Goal: Check status: Check status

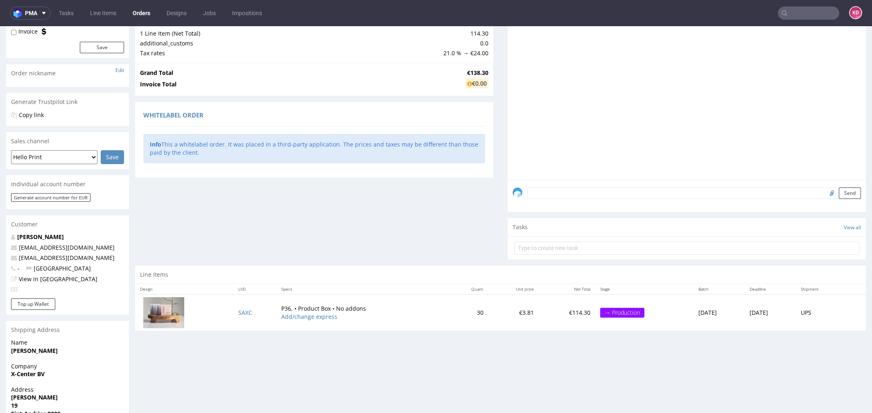
scroll to position [96, 0]
click at [555, 191] on textarea at bounding box center [695, 191] width 334 height 11
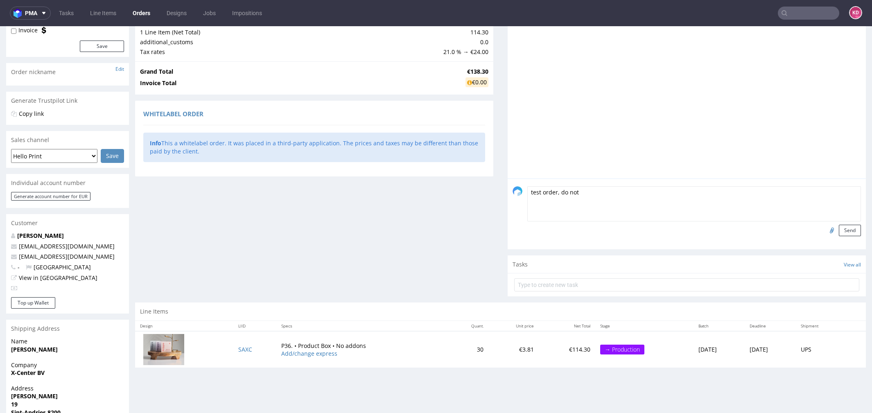
type textarea "test order, do not"
drag, startPoint x: 587, startPoint y: 193, endPoint x: 516, endPoint y: 182, distance: 72.1
click at [516, 186] on div "test order, do not Send" at bounding box center [687, 211] width 349 height 50
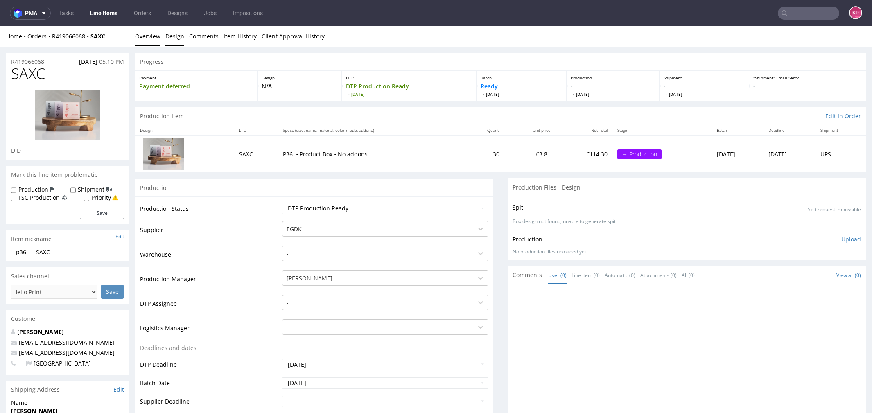
click at [176, 34] on link "Design" at bounding box center [174, 36] width 19 height 20
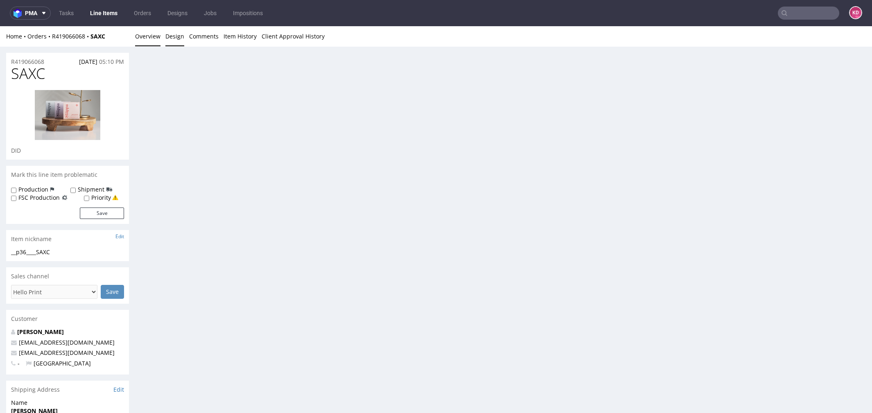
click at [148, 34] on link "Overview" at bounding box center [147, 36] width 25 height 20
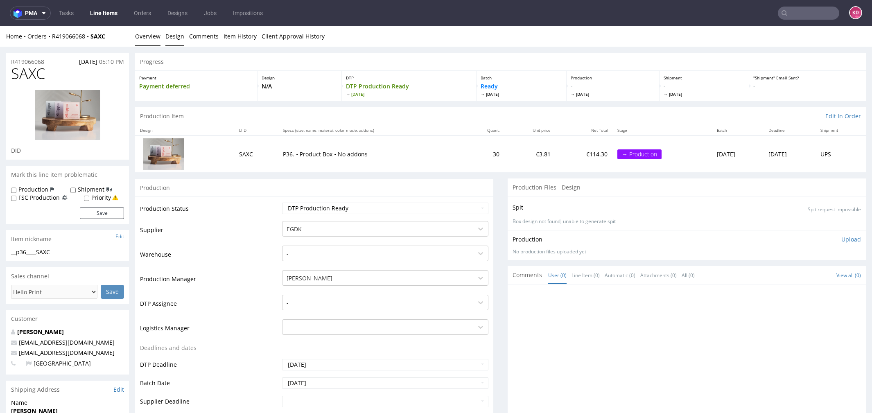
click at [179, 34] on link "Design" at bounding box center [174, 36] width 19 height 20
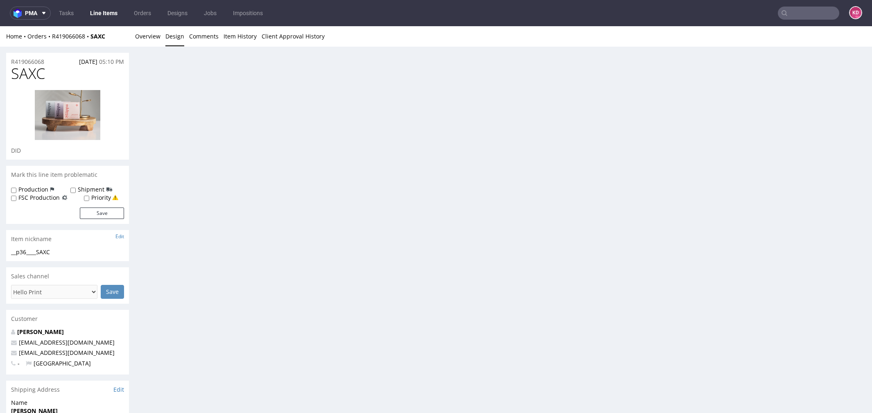
click at [90, 111] on img at bounding box center [68, 115] width 66 height 50
click at [71, 126] on img at bounding box center [68, 115] width 66 height 50
click at [142, 33] on link "Overview" at bounding box center [147, 36] width 25 height 20
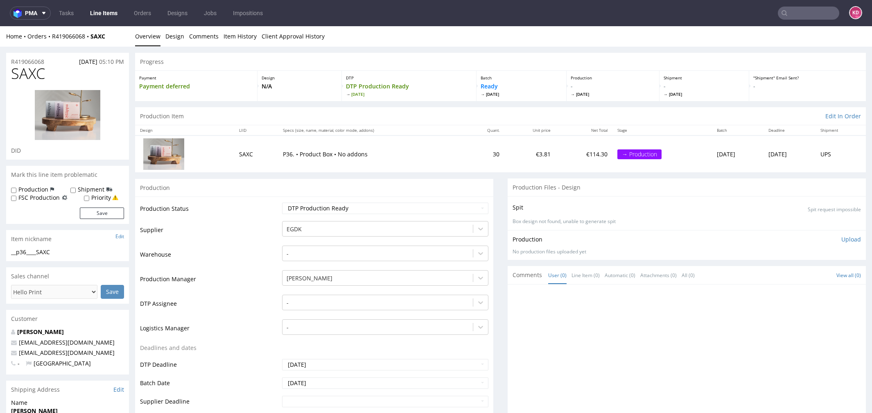
click at [173, 171] on td at bounding box center [184, 154] width 99 height 36
click at [172, 157] on img at bounding box center [163, 153] width 41 height 31
click at [84, 107] on img at bounding box center [68, 115] width 66 height 50
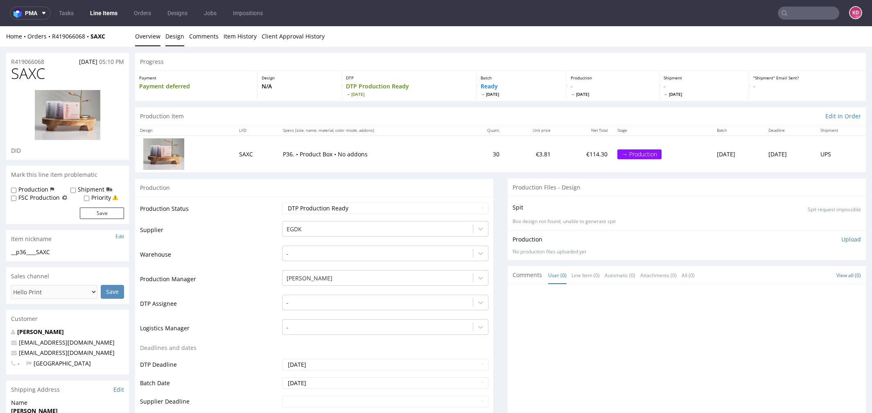
click at [172, 33] on link "Design" at bounding box center [174, 36] width 19 height 20
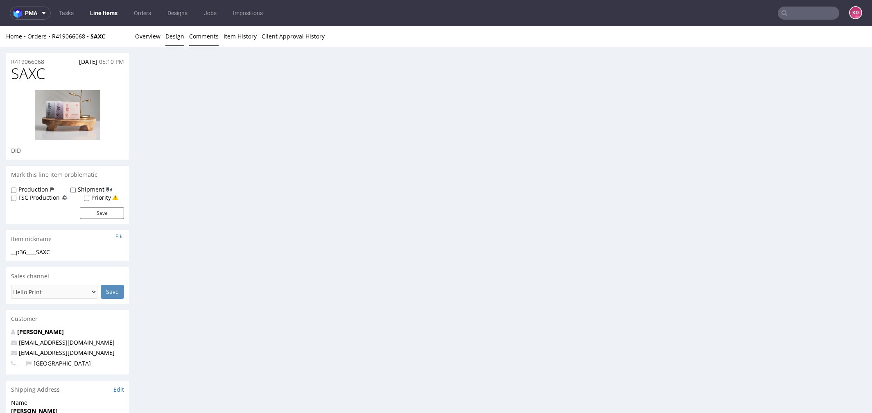
click at [215, 36] on link "Comments" at bounding box center [203, 36] width 29 height 20
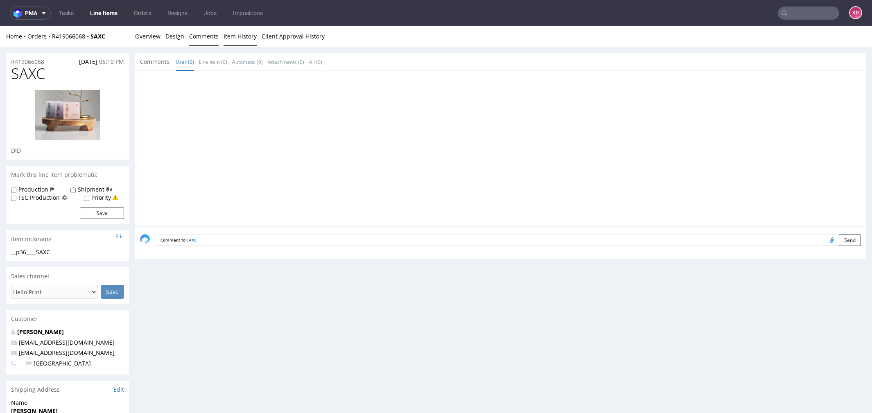
click at [239, 34] on link "Item History" at bounding box center [240, 36] width 33 height 20
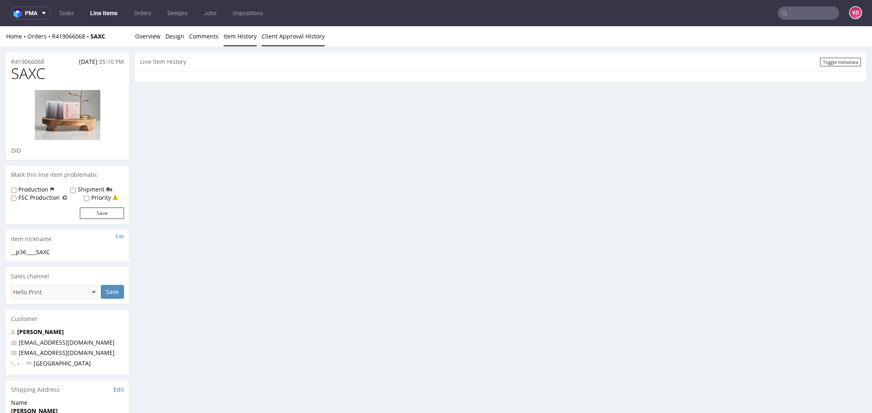
click at [284, 36] on link "Client Approval History" at bounding box center [293, 36] width 63 height 20
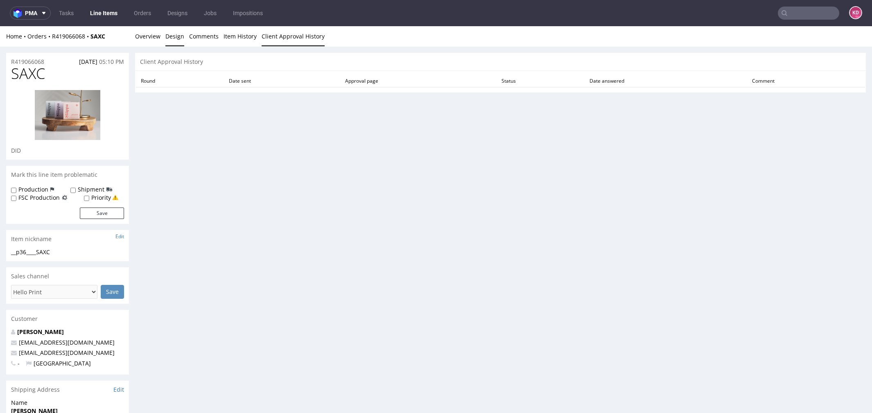
click at [172, 35] on link "Design" at bounding box center [174, 36] width 19 height 20
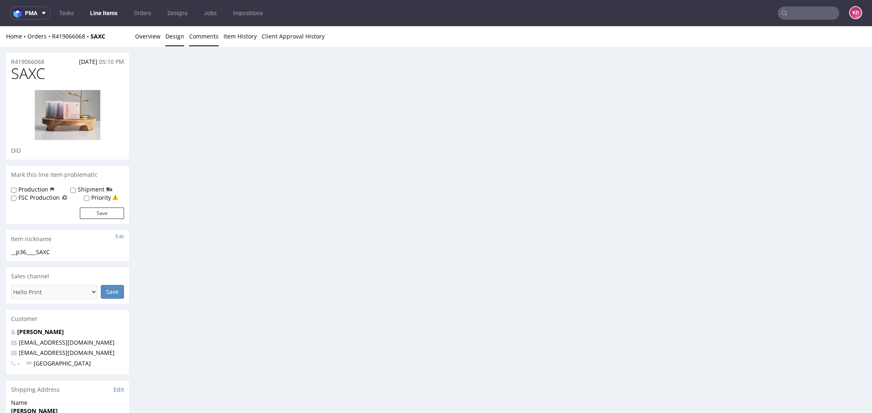
click at [206, 35] on link "Comments" at bounding box center [203, 36] width 29 height 20
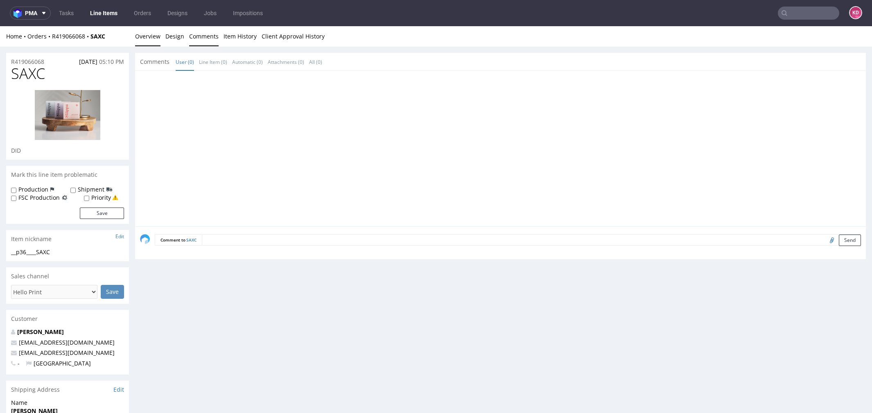
click at [147, 28] on link "Overview" at bounding box center [147, 36] width 25 height 20
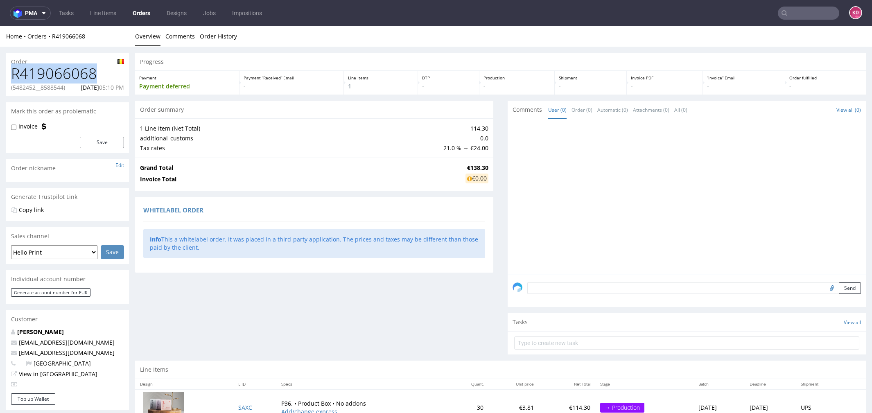
drag, startPoint x: 106, startPoint y: 71, endPoint x: -2, endPoint y: 71, distance: 107.7
click at [0, 71] on html "Production Shipped DTP Orders Offers Shipments Designs Promotions Users Jobs Ad…" at bounding box center [436, 300] width 872 height 549
copy h1 "R419066068"
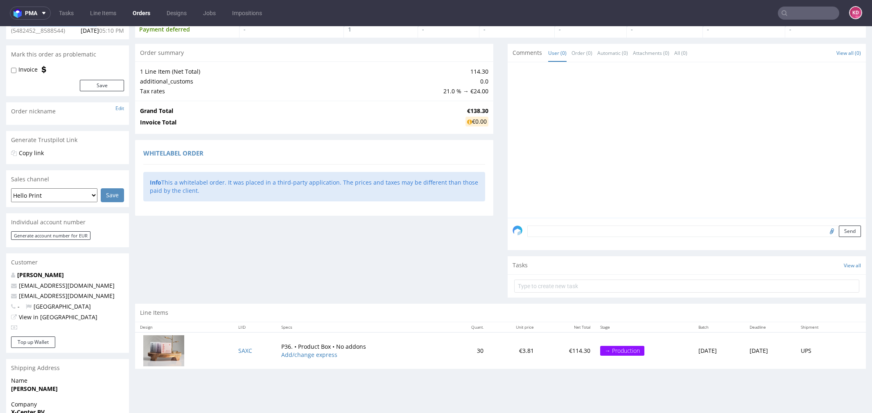
scroll to position [62, 0]
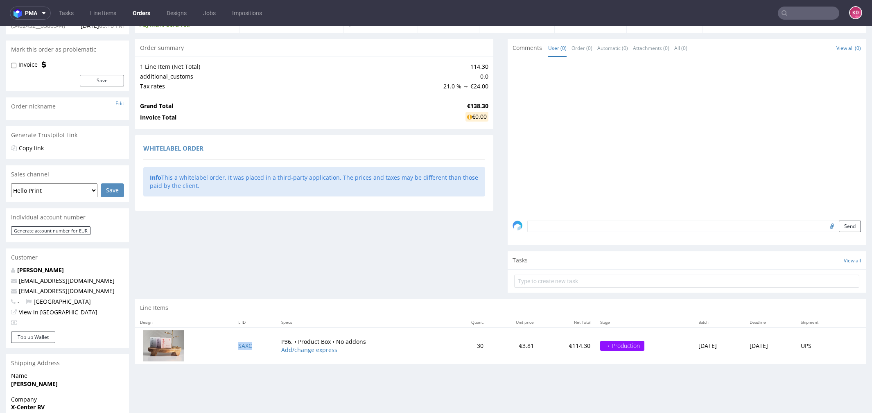
click at [256, 344] on td "SAXC" at bounding box center [254, 346] width 43 height 36
copy link "SAXC"
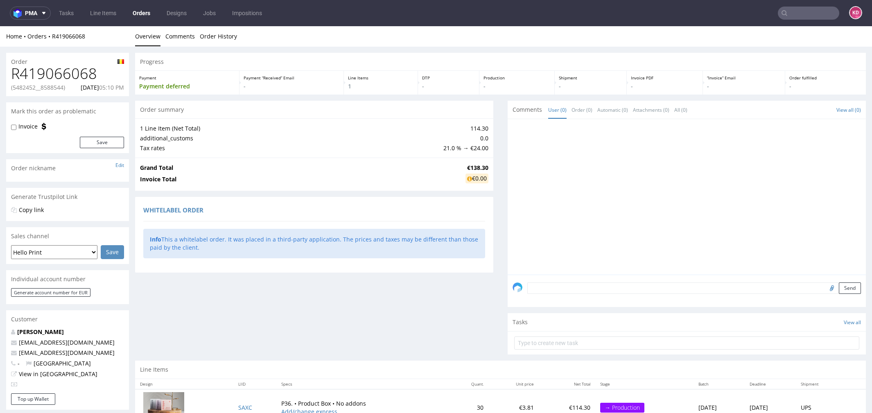
click at [65, 84] on p "(5482452__8588544)" at bounding box center [38, 88] width 54 height 8
drag, startPoint x: 68, startPoint y: 86, endPoint x: 14, endPoint y: 86, distance: 54.5
click at [14, 86] on p "(5482452__8588544)" at bounding box center [38, 88] width 54 height 8
copy p "5482452__8588544"
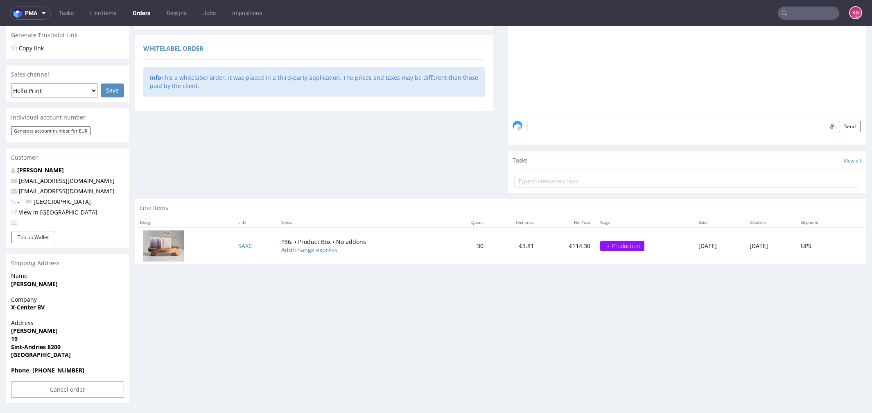
scroll to position [170, 0]
